Goal: Task Accomplishment & Management: Complete application form

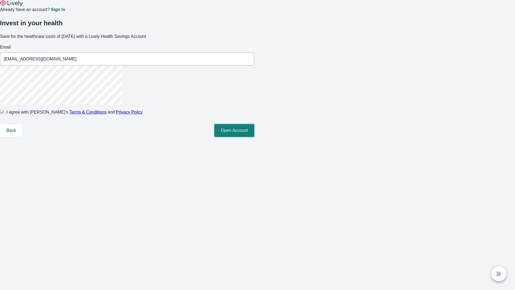
click at [254, 137] on button "Open Account" at bounding box center [234, 130] width 40 height 13
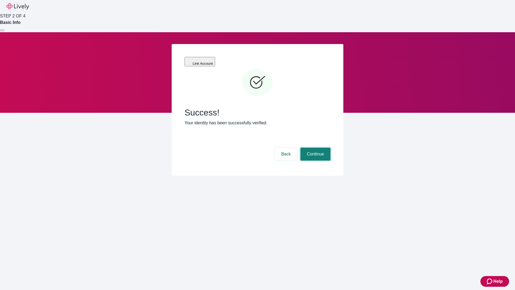
click at [315, 148] on button "Continue" at bounding box center [316, 154] width 30 height 13
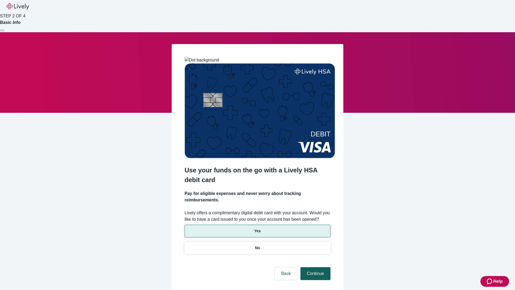
click at [257, 245] on p "No" at bounding box center [257, 248] width 5 height 6
click at [315, 267] on button "Continue" at bounding box center [316, 273] width 30 height 13
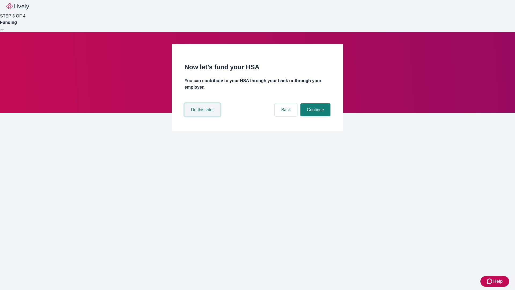
click at [203, 116] on button "Do this later" at bounding box center [203, 109] width 36 height 13
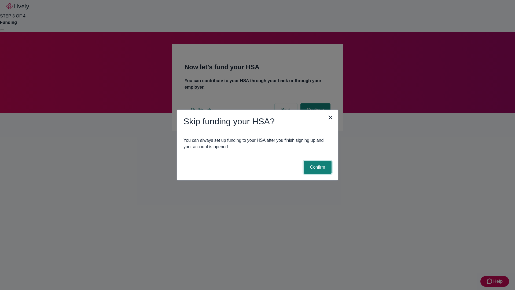
click at [317, 167] on button "Confirm" at bounding box center [318, 167] width 28 height 13
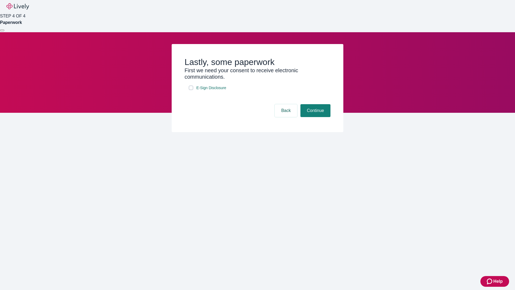
click at [191, 90] on input "E-Sign Disclosure" at bounding box center [191, 88] width 4 height 4
checkbox input "true"
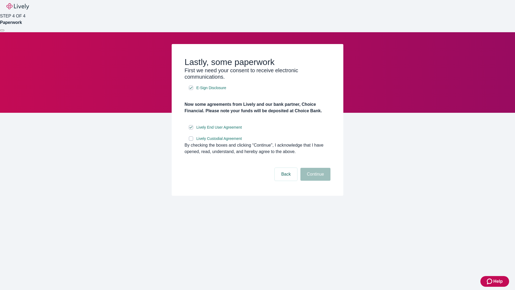
click at [191, 141] on input "Lively Custodial Agreement" at bounding box center [191, 138] width 4 height 4
checkbox input "true"
click at [315, 181] on button "Continue" at bounding box center [316, 174] width 30 height 13
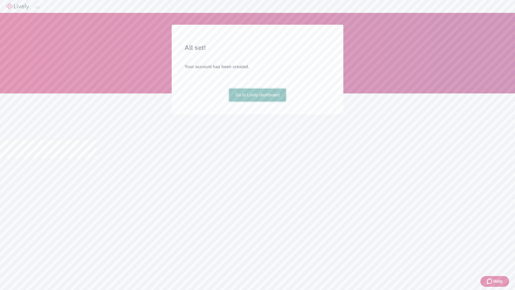
click at [257, 101] on link "Go to Lively dashboard" at bounding box center [257, 95] width 57 height 13
